Goal: Task Accomplishment & Management: Manage account settings

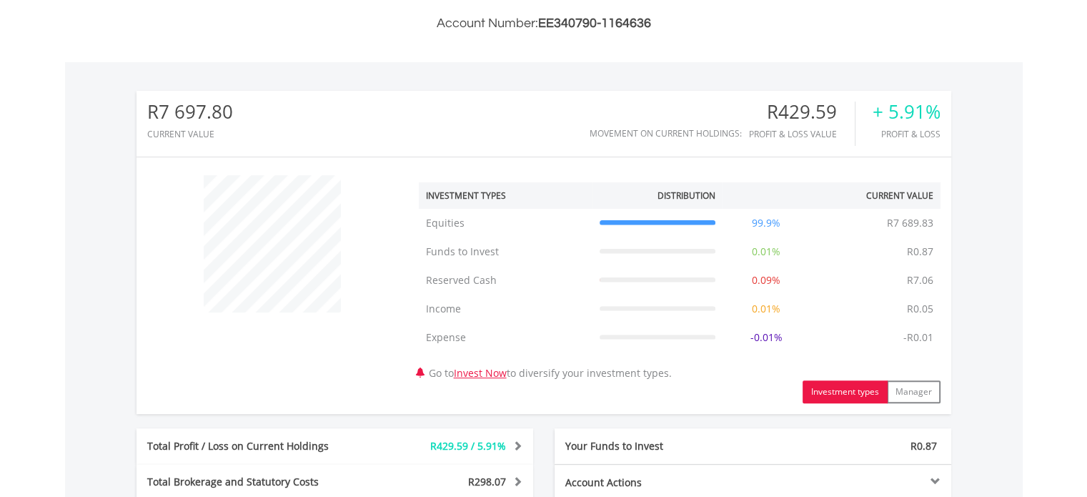
scroll to position [643, 0]
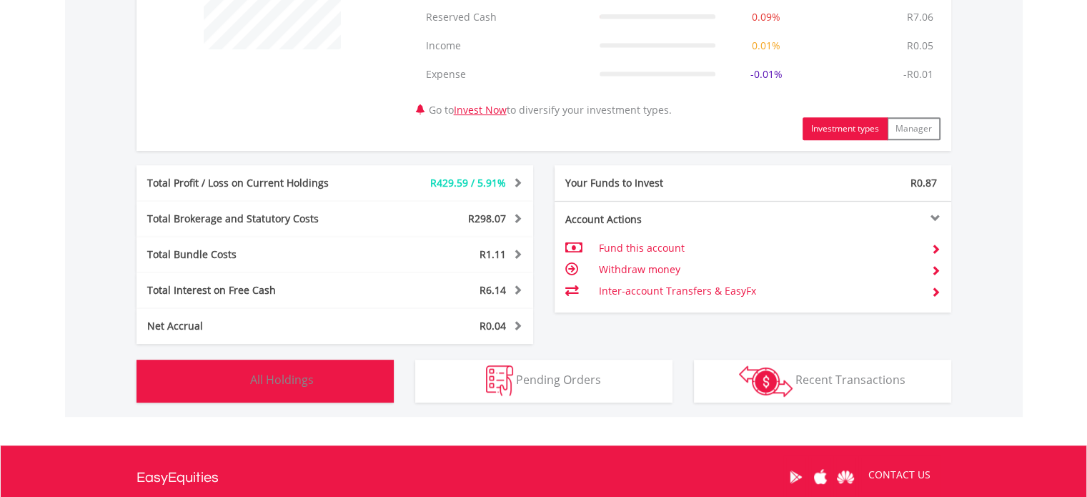
click at [237, 385] on img "button" at bounding box center [232, 380] width 31 height 31
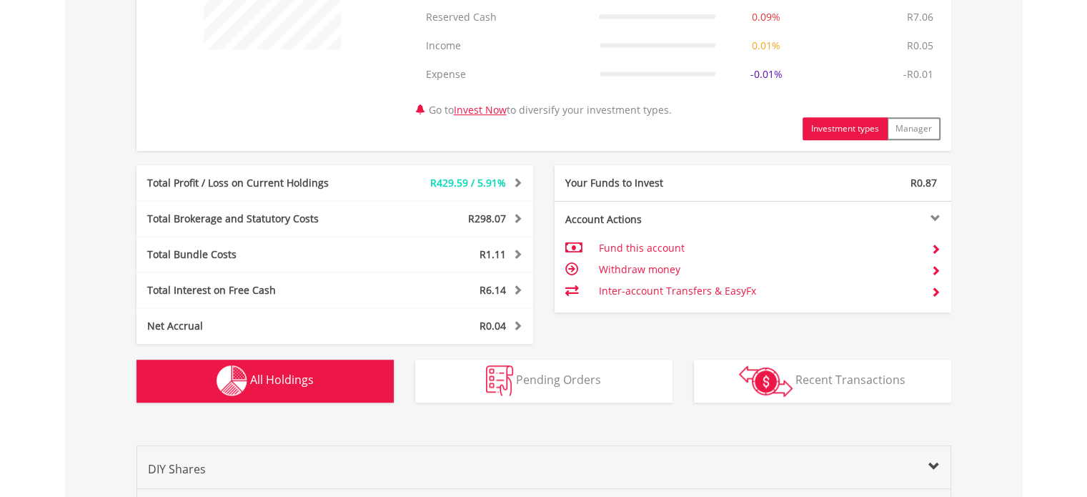
scroll to position [1087, 0]
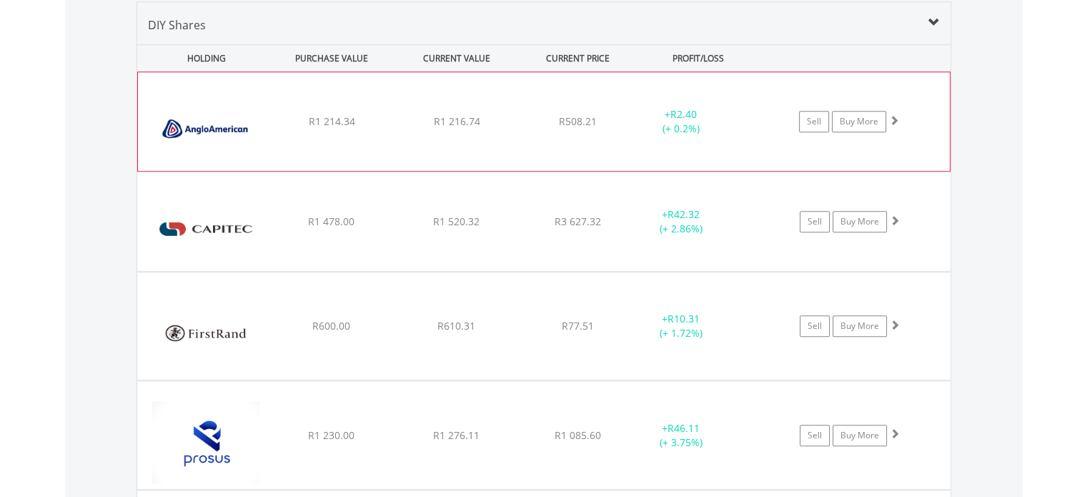
click at [328, 110] on div "﻿ Anglo American PLC R1 214.34 R1 216.74 R508.21 + R2.40 (+ 0.2%) Sell Buy More" at bounding box center [544, 121] width 812 height 99
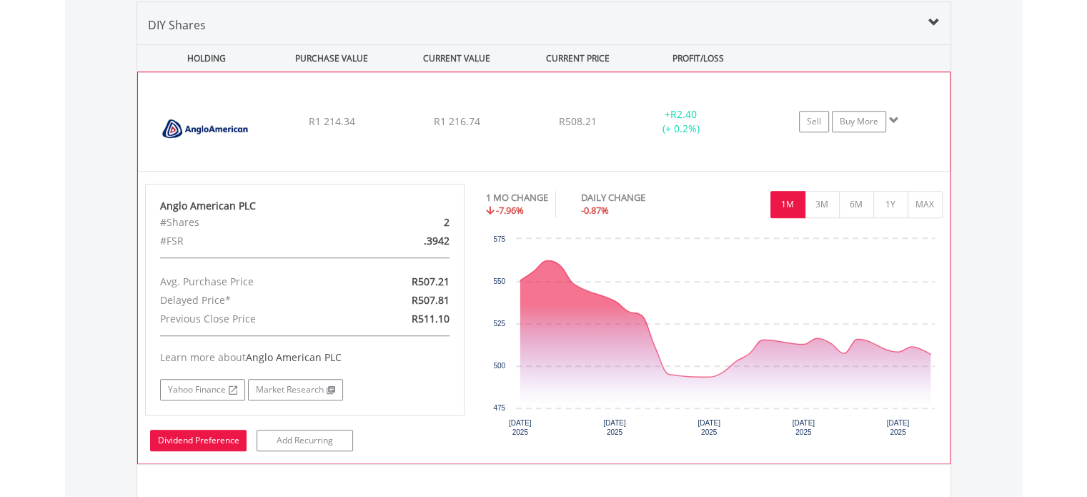
click at [212, 432] on link "Dividend Preference" at bounding box center [198, 439] width 96 height 21
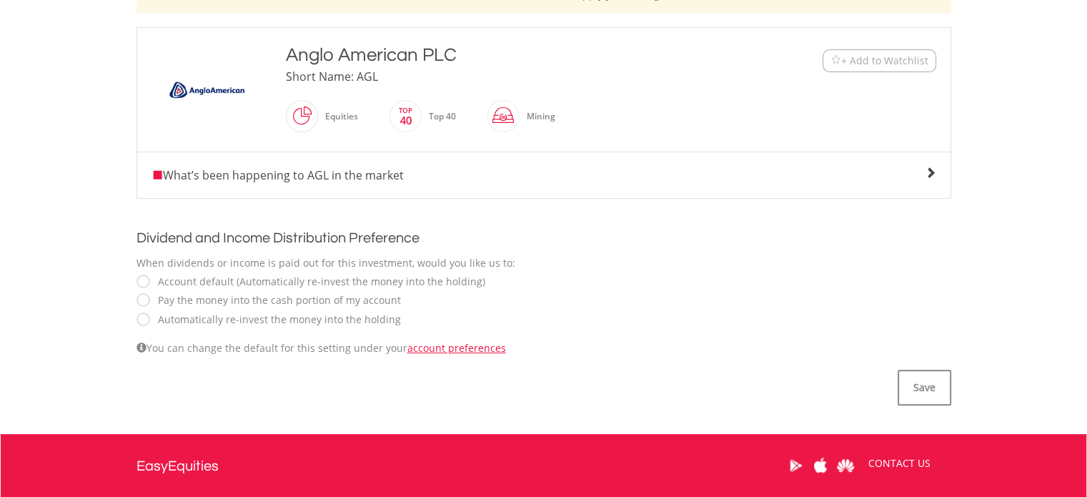
scroll to position [333, 0]
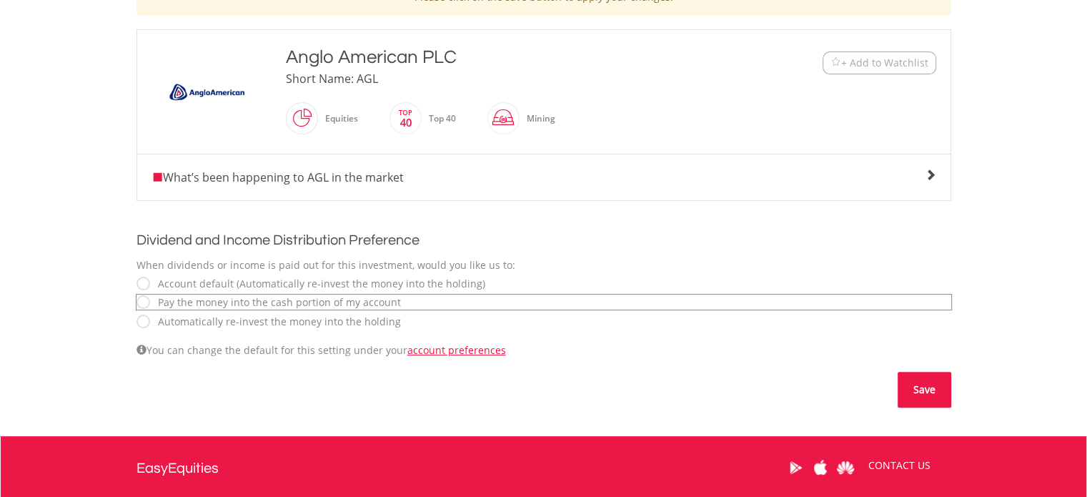
click at [921, 391] on button "Save" at bounding box center [925, 390] width 54 height 36
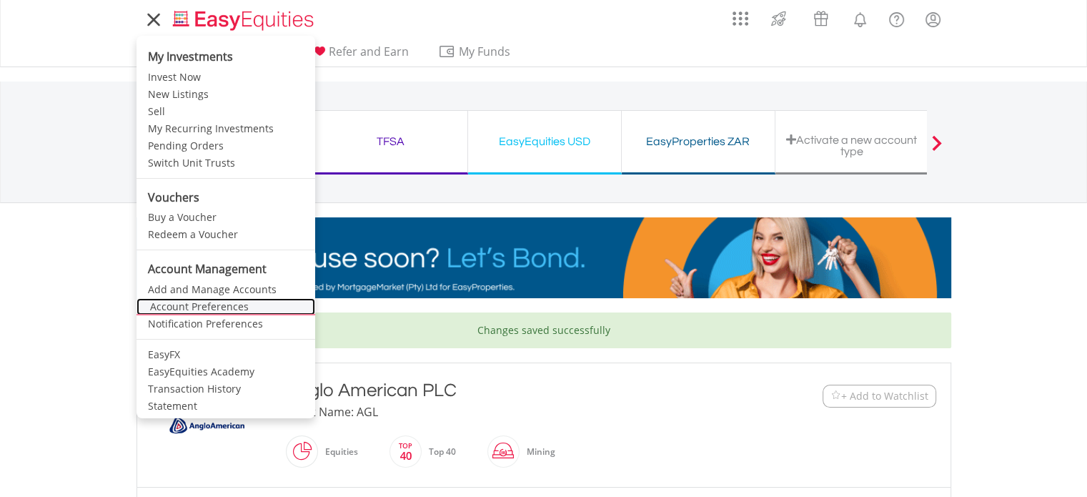
click at [206, 306] on link "Account Preferences" at bounding box center [225, 306] width 179 height 17
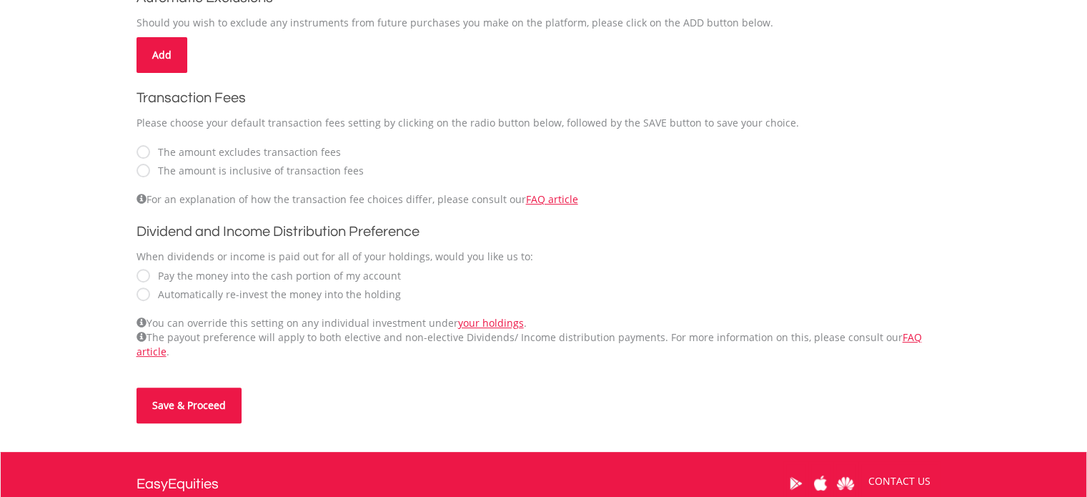
scroll to position [429, 0]
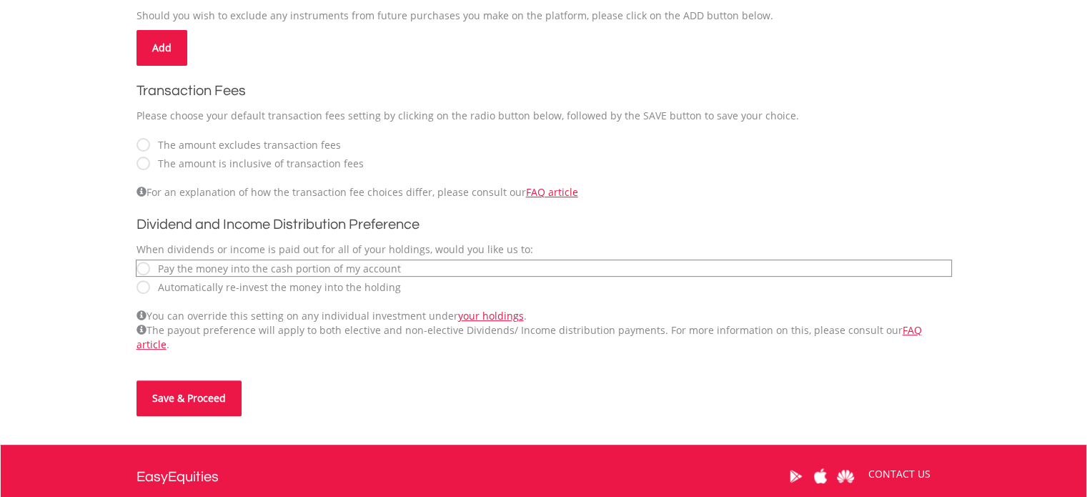
click at [179, 380] on button "Save & Proceed" at bounding box center [188, 398] width 105 height 36
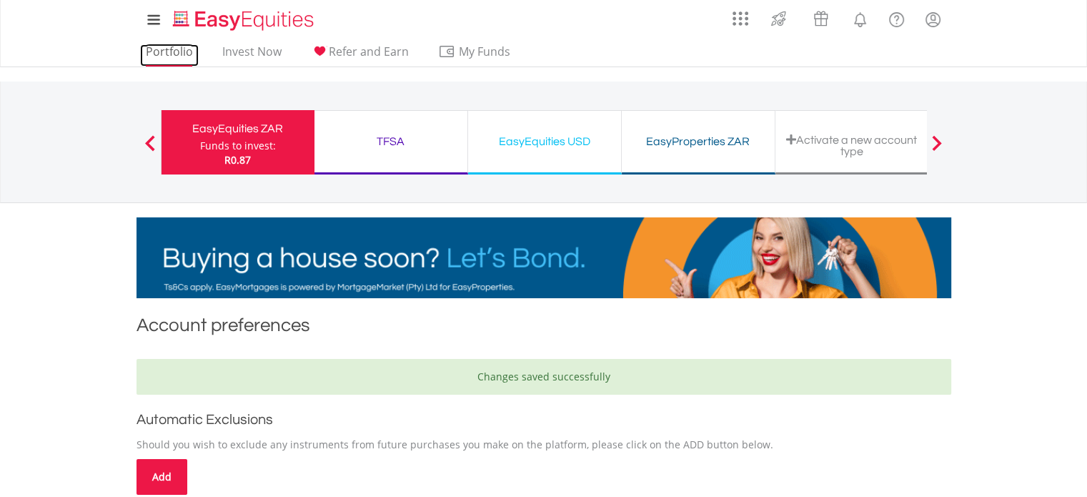
click at [173, 54] on link "Portfolio" at bounding box center [169, 55] width 59 height 22
